Goal: Navigation & Orientation: Understand site structure

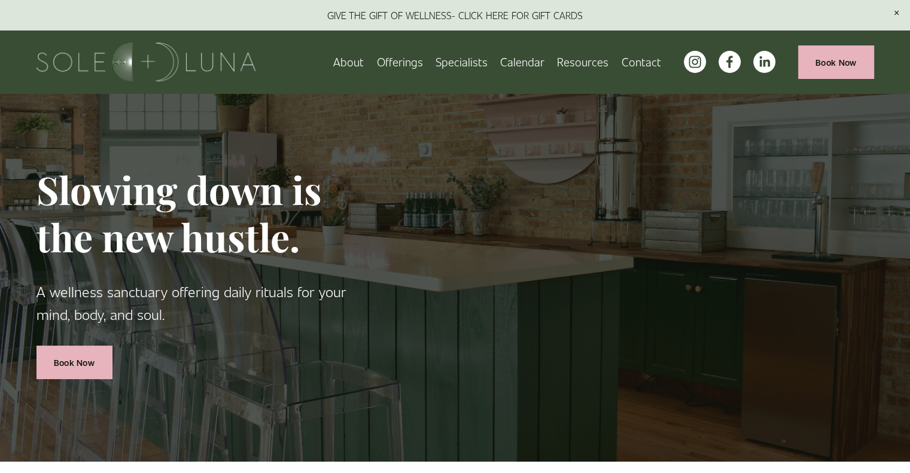
click at [0, 0] on span "Retail" at bounding box center [0, 0] width 0 height 0
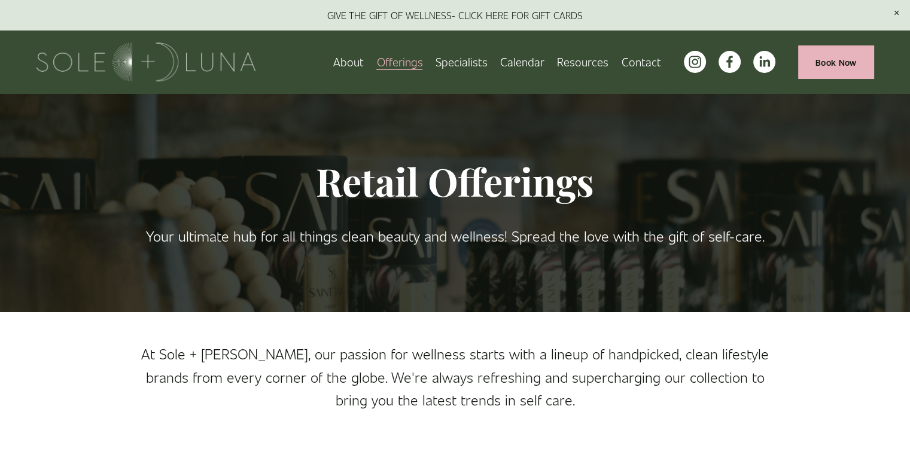
click at [0, 0] on span "Rituals" at bounding box center [0, 0] width 0 height 0
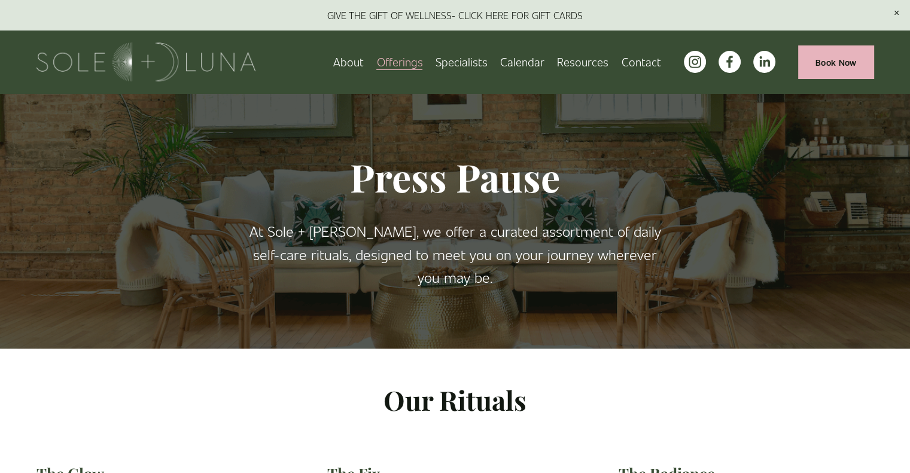
click at [0, 0] on span "Wellness Experiences" at bounding box center [0, 0] width 0 height 0
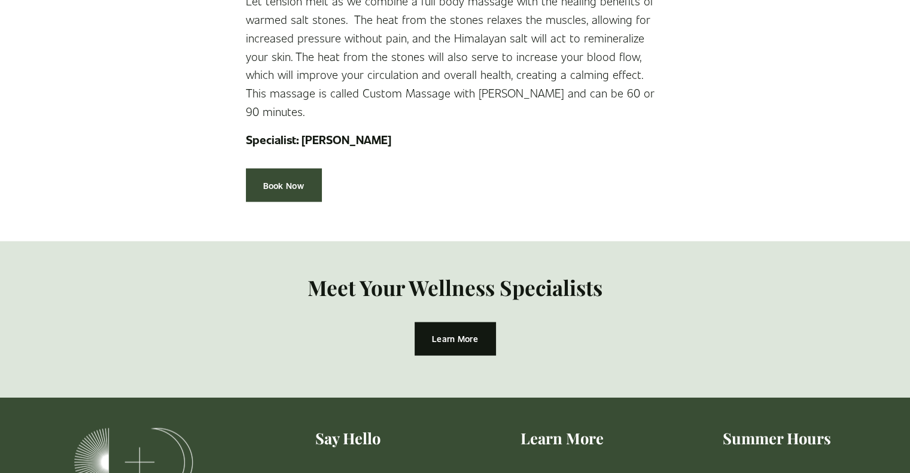
scroll to position [2571, 0]
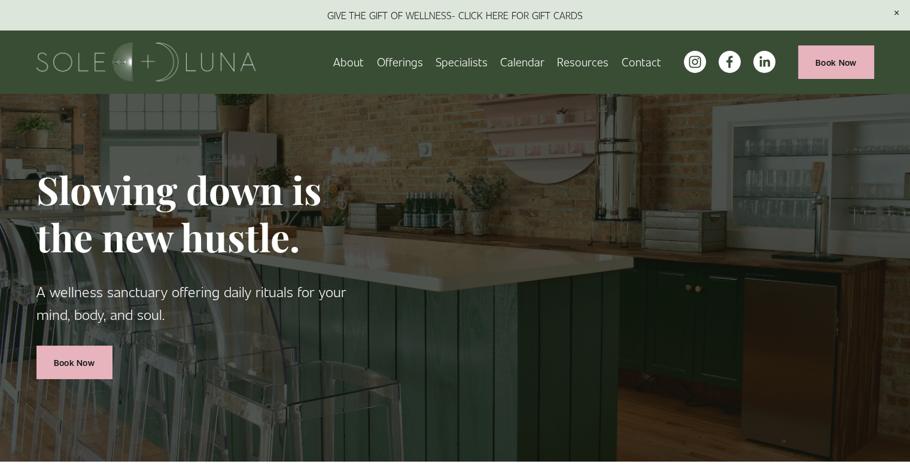
click at [357, 66] on link "About" at bounding box center [348, 61] width 31 height 21
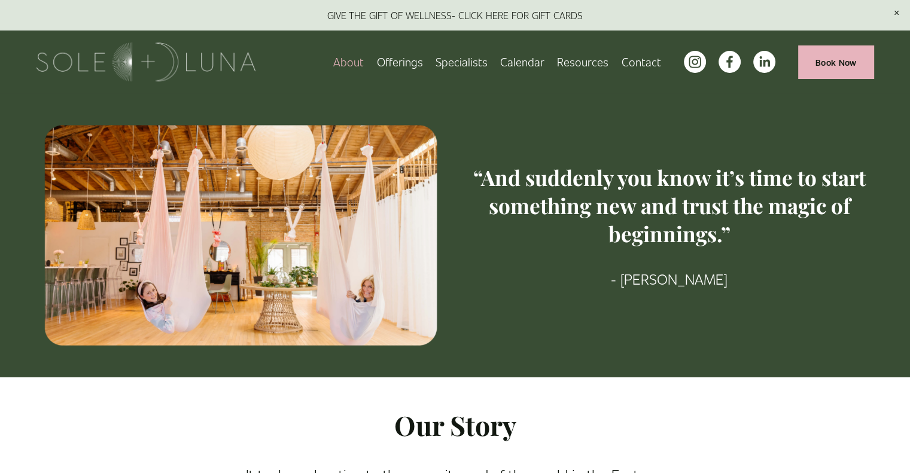
click at [0, 0] on span "Packages/Memberships" at bounding box center [0, 0] width 0 height 0
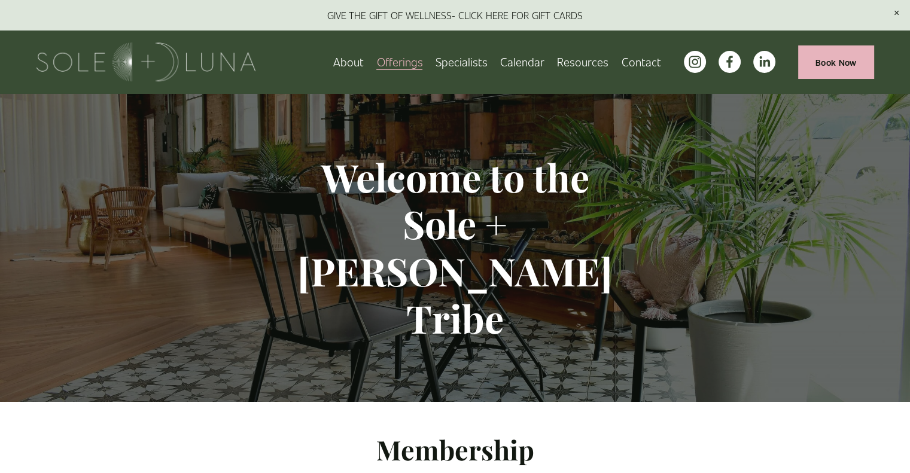
click at [0, 0] on span "Meditations" at bounding box center [0, 0] width 0 height 0
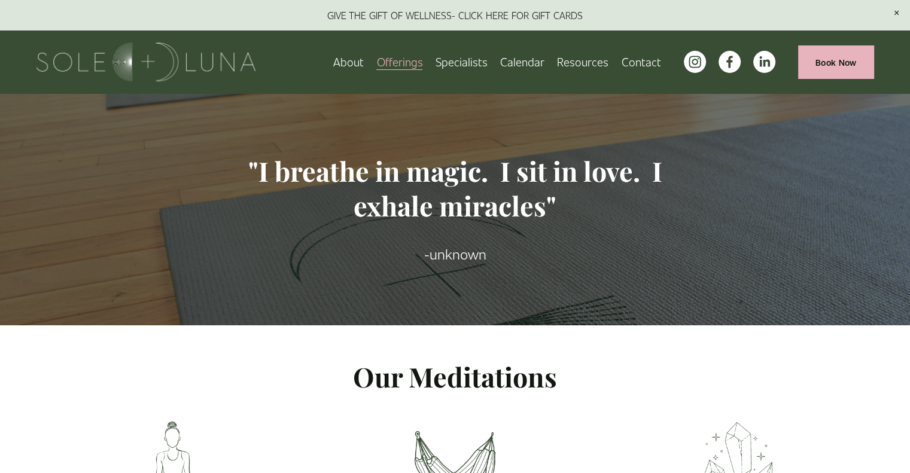
drag, startPoint x: 918, startPoint y: 120, endPoint x: 917, endPoint y: 2, distance: 118.5
click at [0, 0] on span "Wellness Experiences" at bounding box center [0, 0] width 0 height 0
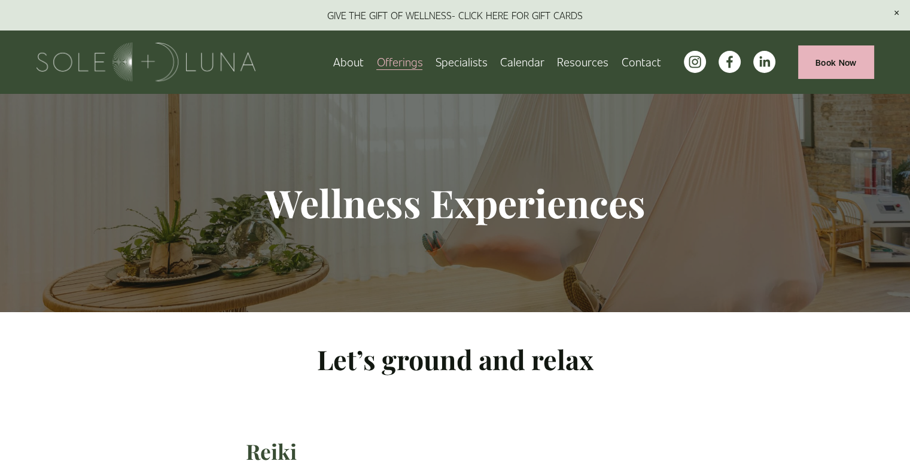
click at [543, 21] on link at bounding box center [455, 15] width 910 height 31
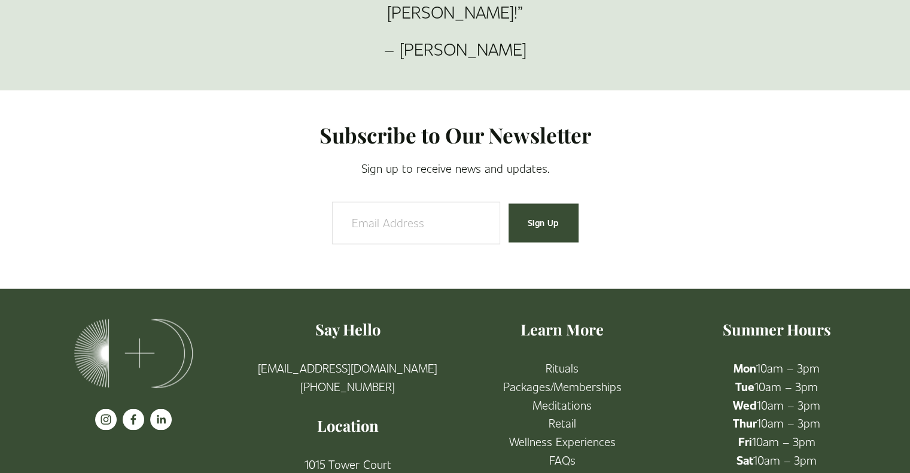
scroll to position [2064, 0]
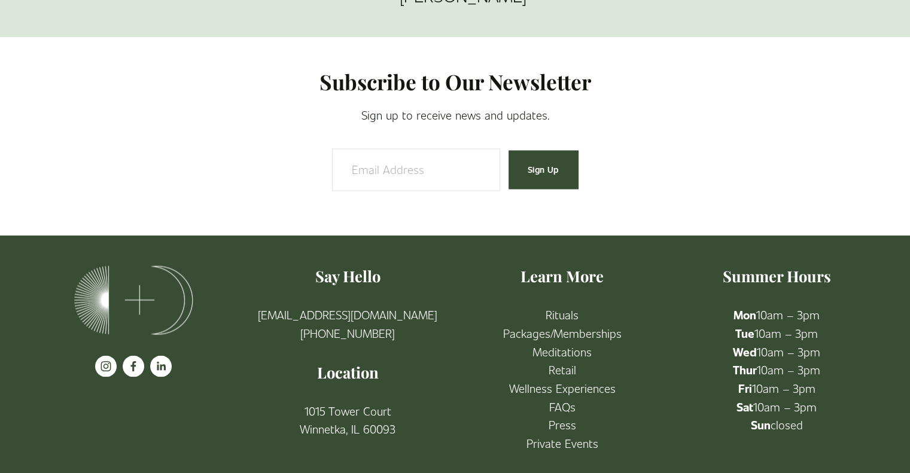
click at [103, 361] on use "instagram-unauth" at bounding box center [106, 366] width 10 height 10
